Goal: Information Seeking & Learning: Find specific fact

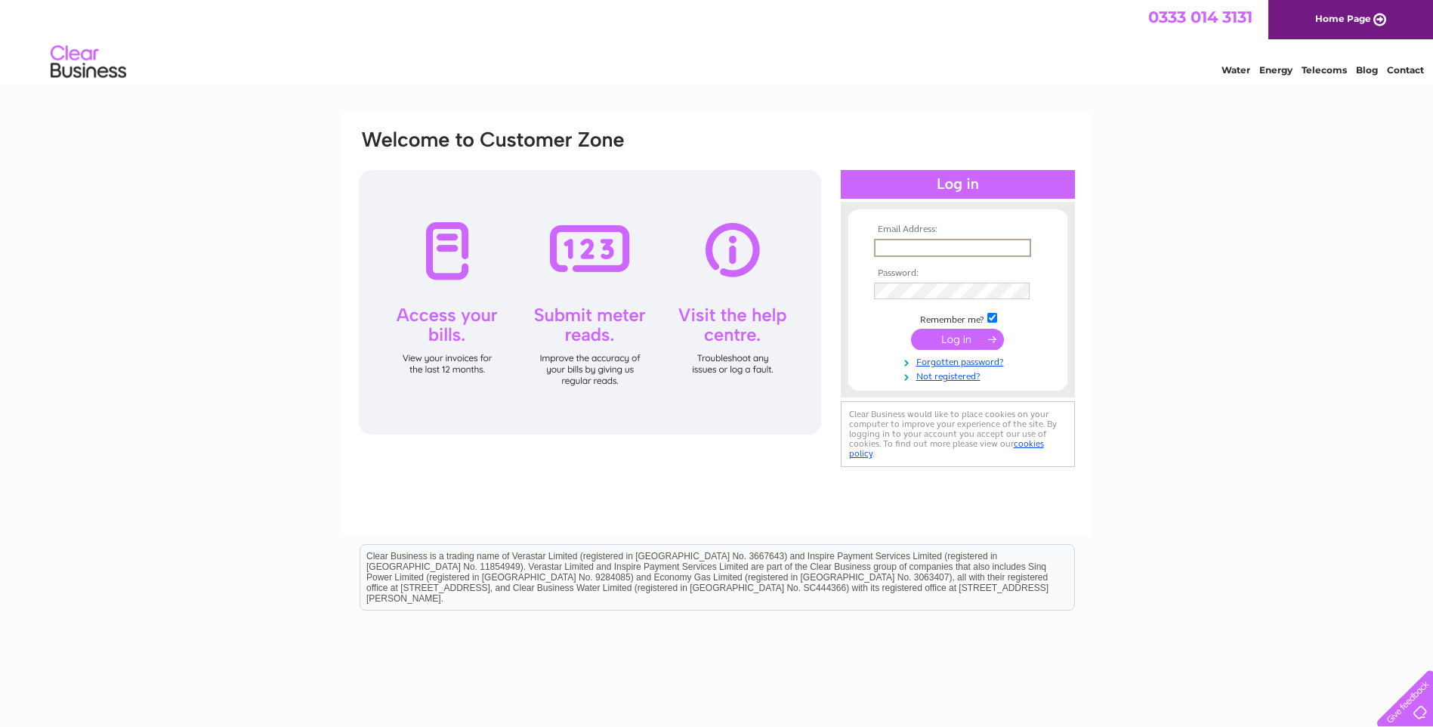
click at [894, 248] on input "text" at bounding box center [952, 248] width 157 height 18
type input "info@jclisterfarms.co.uk"
click at [940, 341] on input "submit" at bounding box center [957, 339] width 93 height 21
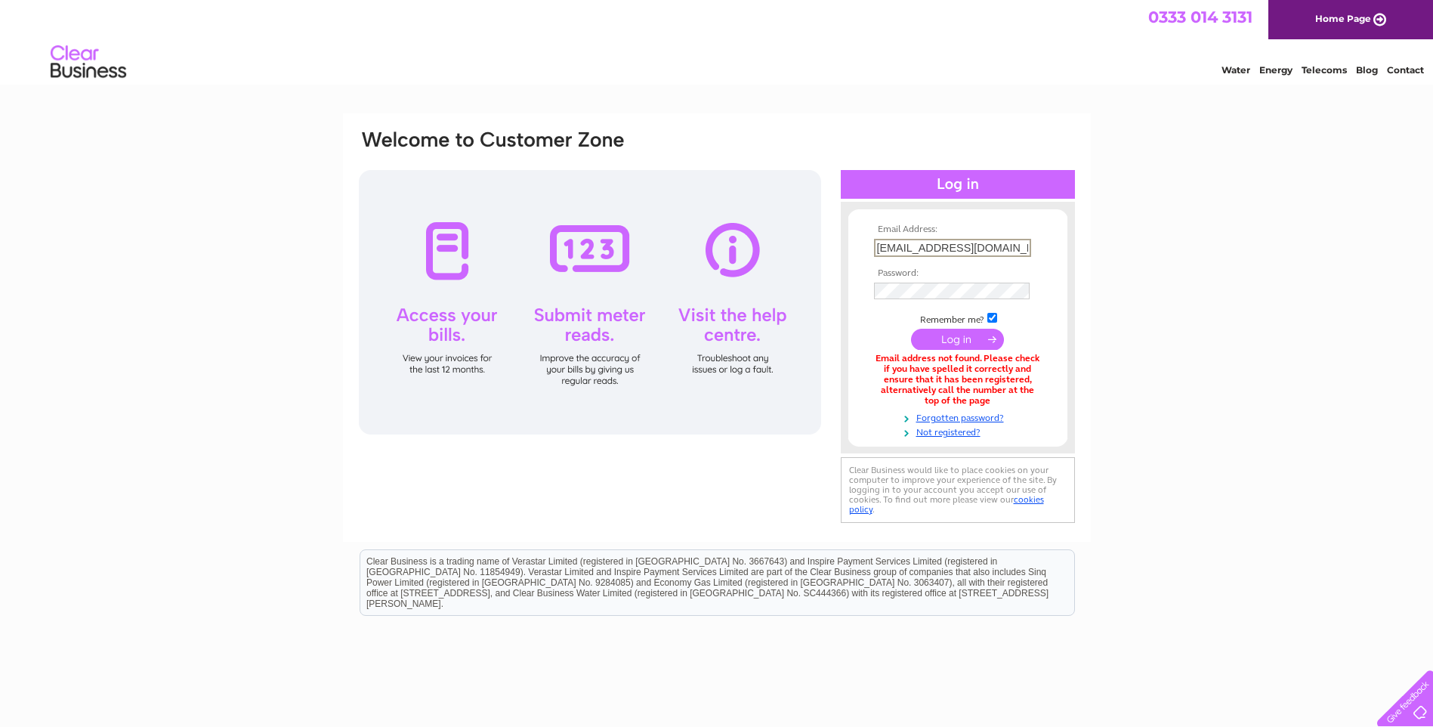
click at [1015, 246] on input "info@jclisterfarms.co.uk" at bounding box center [952, 248] width 157 height 18
type input "i"
type input "jclister@dialstart.net"
click at [945, 341] on input "submit" at bounding box center [957, 339] width 93 height 21
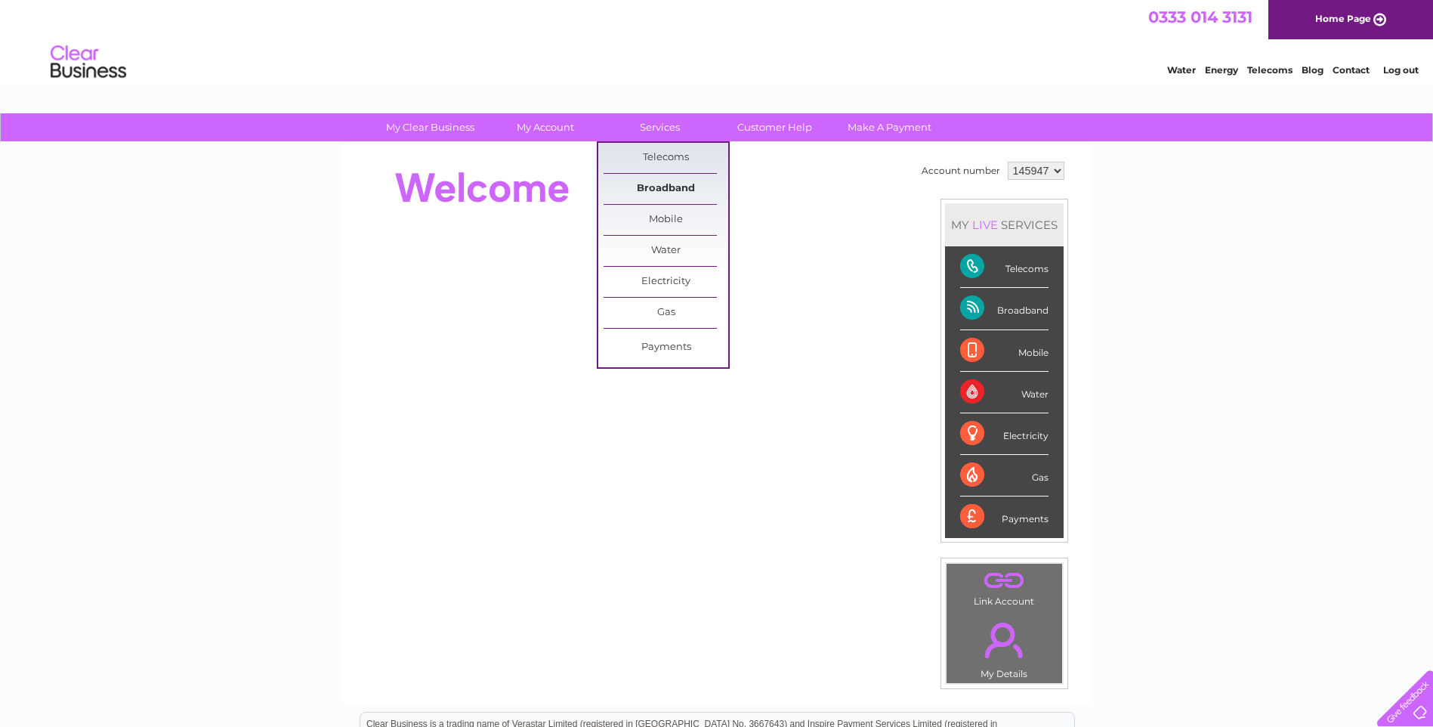
click at [659, 189] on link "Broadband" at bounding box center [665, 189] width 125 height 30
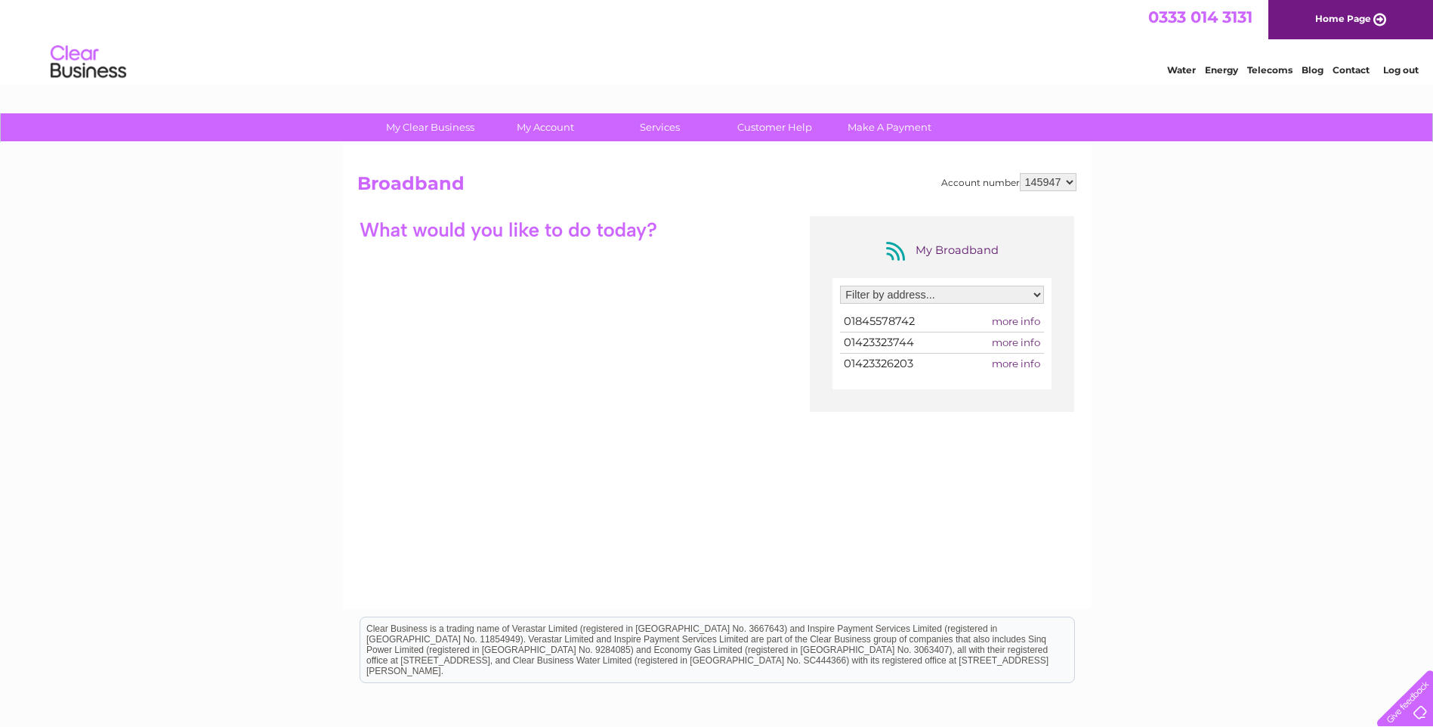
click at [1035, 291] on select "Filter by address... [STREET_ADDRESS][PERSON_NAME]" at bounding box center [942, 294] width 204 height 18
select select "771443"
click at [840, 285] on select "Filter by address... [STREET_ADDRESS][PERSON_NAME]" at bounding box center [942, 294] width 204 height 18
click at [1025, 322] on span "more info" at bounding box center [1016, 321] width 48 height 12
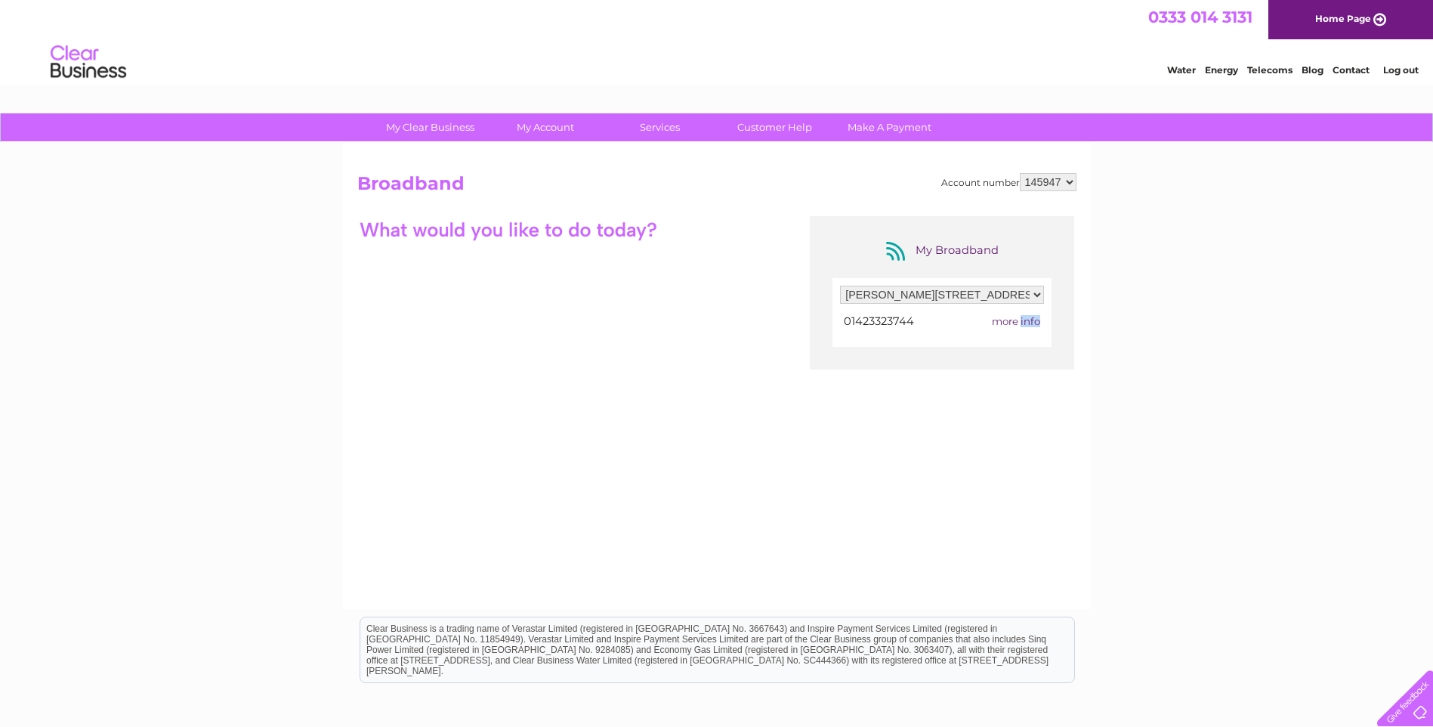
click at [1025, 322] on span "more info" at bounding box center [1016, 321] width 48 height 12
drag, startPoint x: 1025, startPoint y: 322, endPoint x: 961, endPoint y: 311, distance: 64.3
click at [961, 311] on div "Filter by address... Richmond Farm, Topcliffe, Thirsk, YO7 3HW Ellen Thor Borou…" at bounding box center [942, 298] width 204 height 26
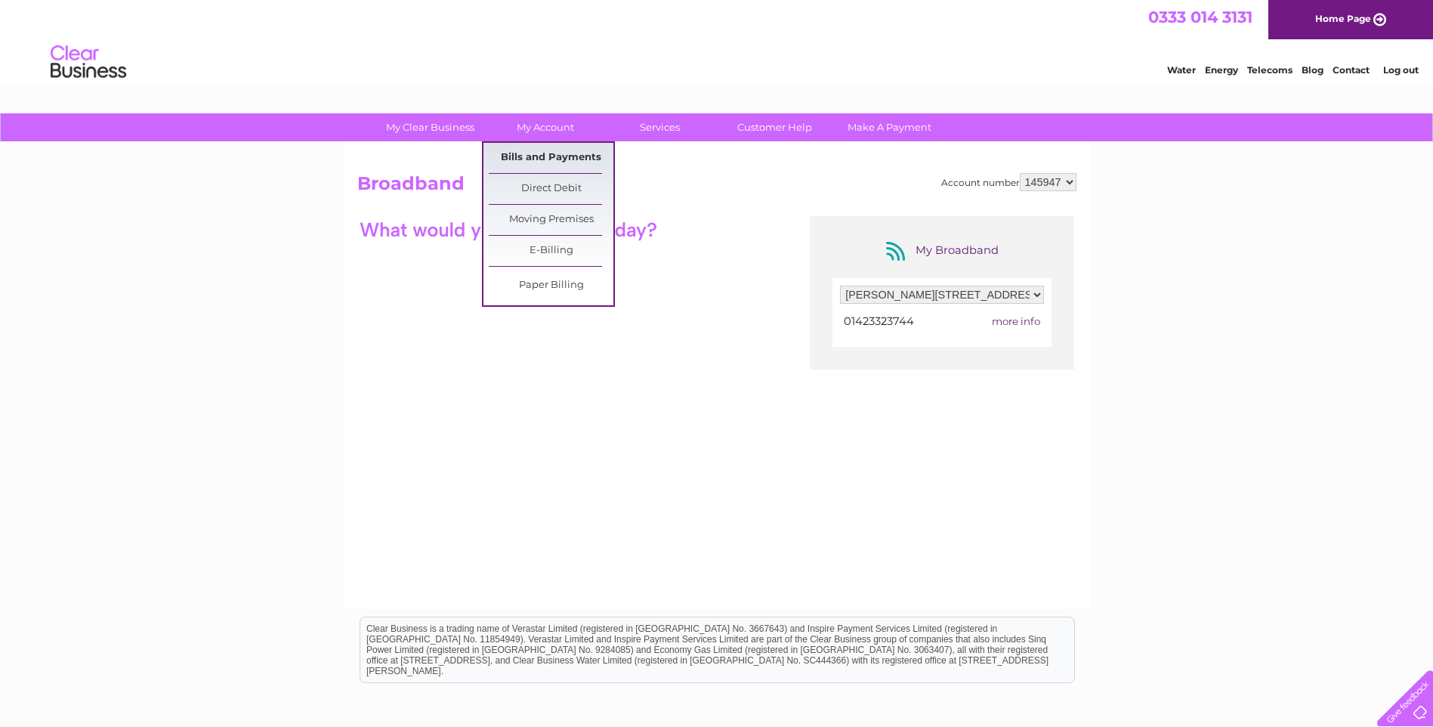
click at [529, 155] on link "Bills and Payments" at bounding box center [551, 158] width 125 height 30
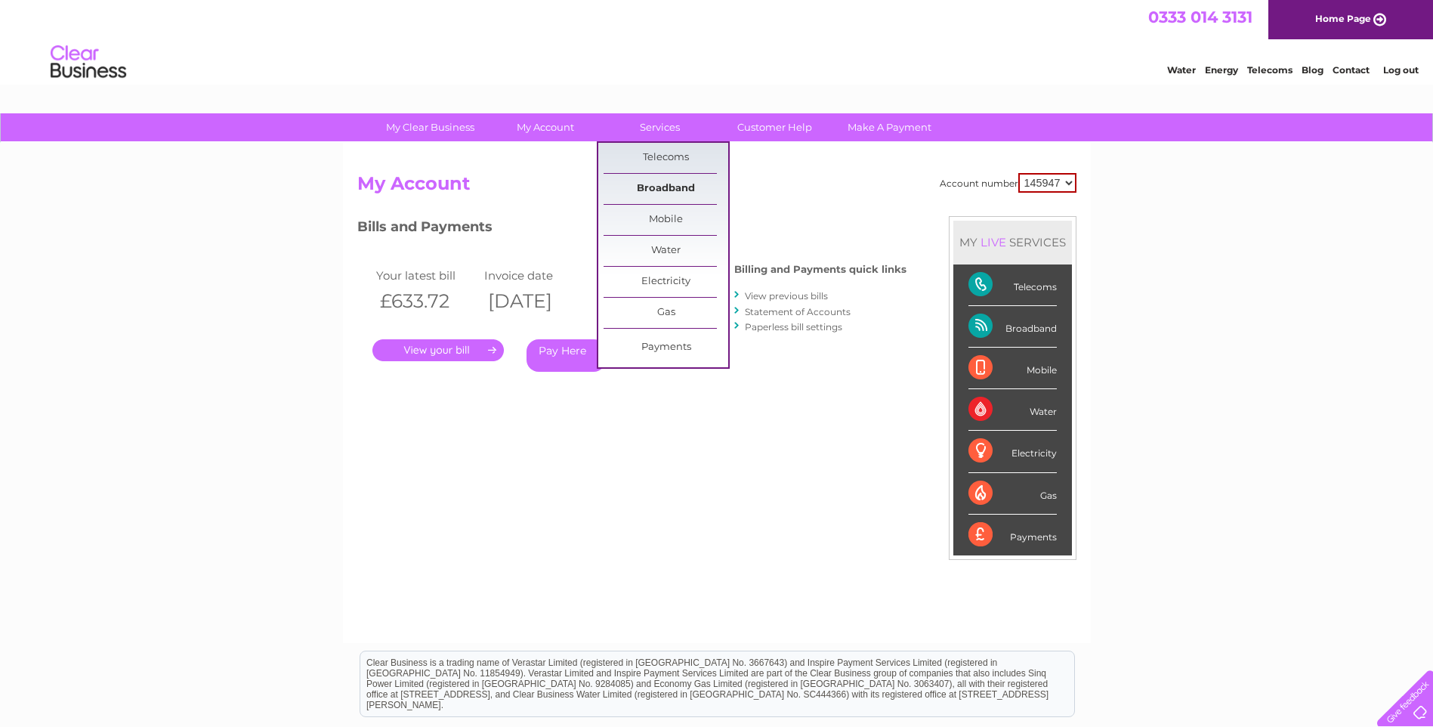
click at [666, 187] on link "Broadband" at bounding box center [665, 189] width 125 height 30
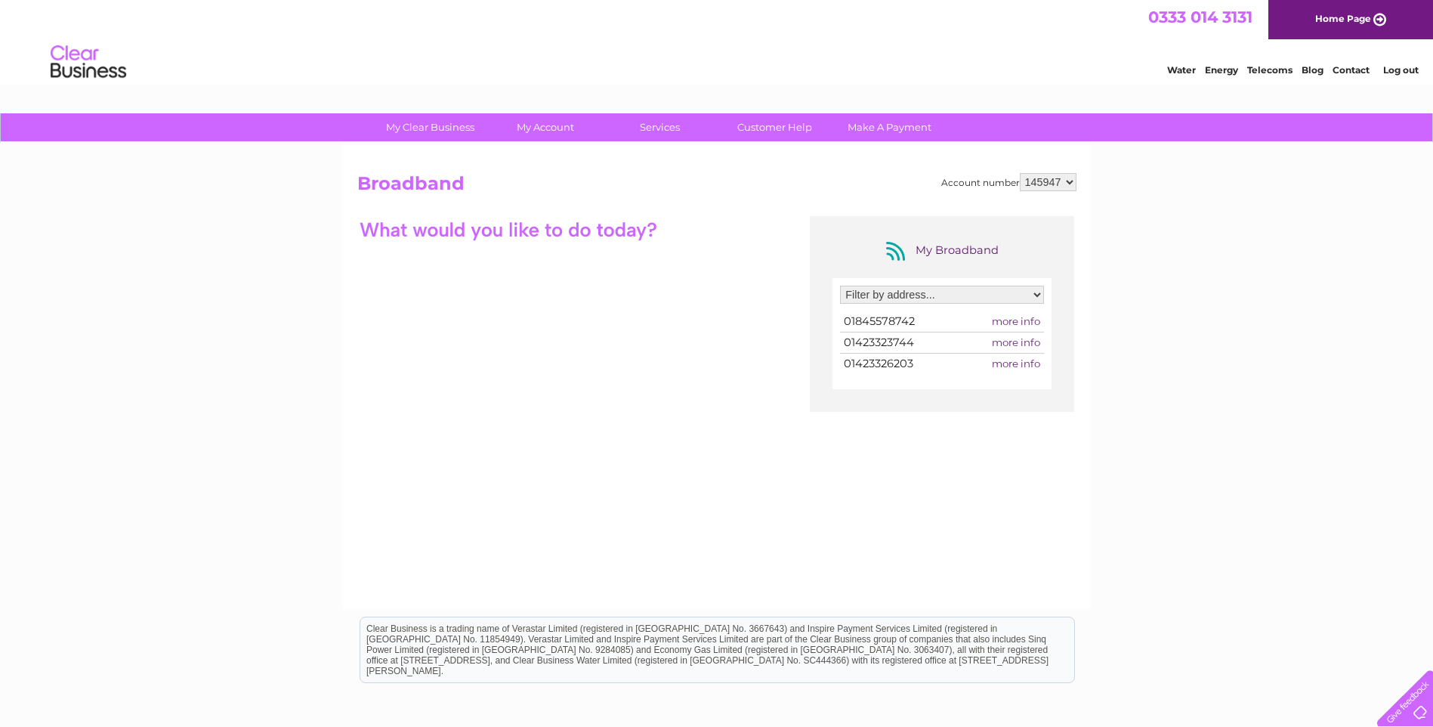
click at [1018, 341] on span "more info" at bounding box center [1016, 342] width 48 height 12
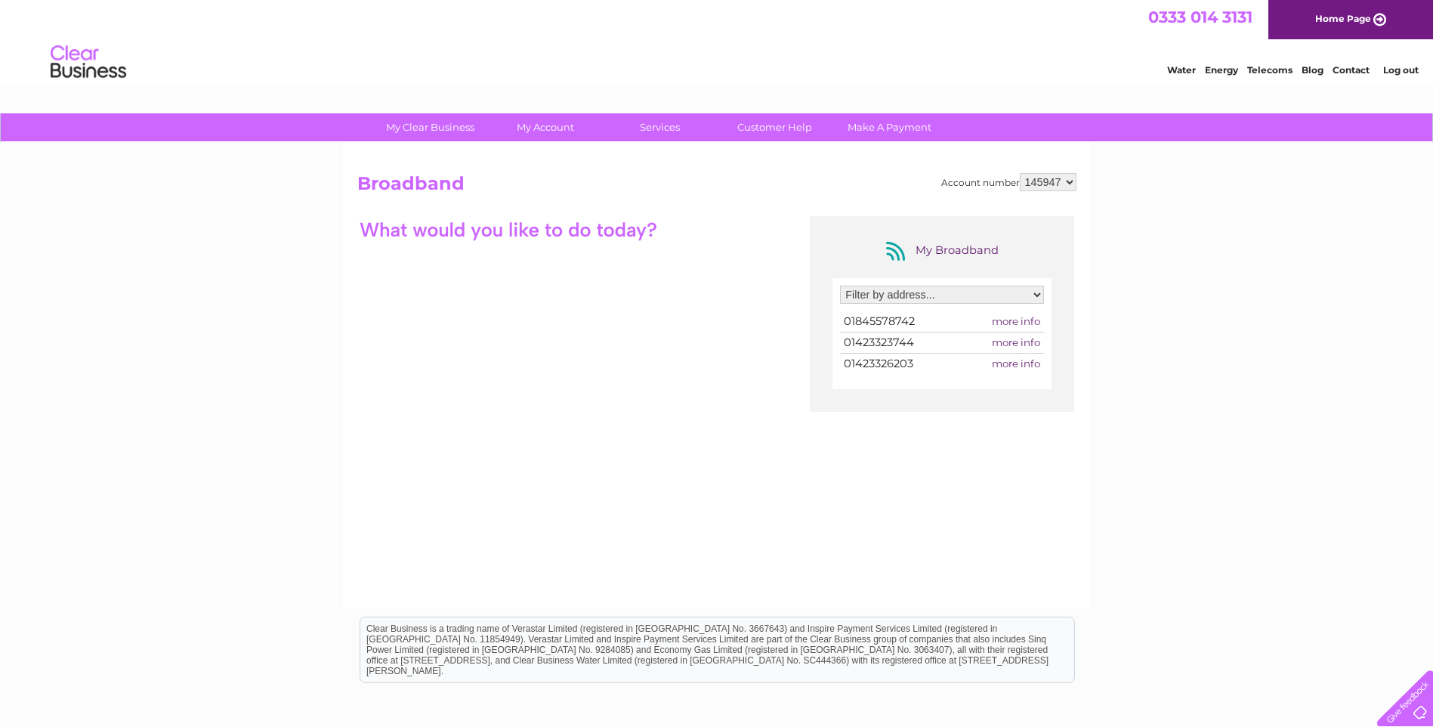
click at [861, 341] on span "01423323744" at bounding box center [879, 342] width 70 height 14
